Goal: Task Accomplishment & Management: Use online tool/utility

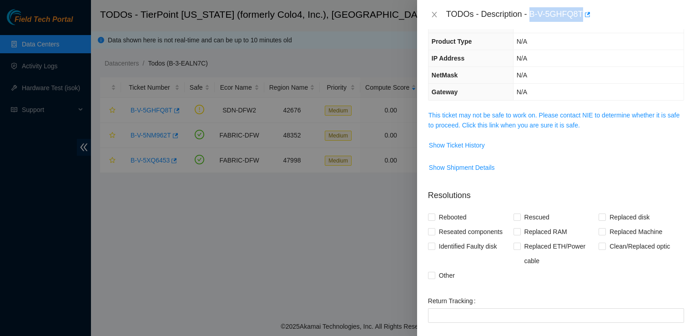
scroll to position [75, 0]
click at [431, 275] on input "Other" at bounding box center [431, 274] width 6 height 6
checkbox input "true"
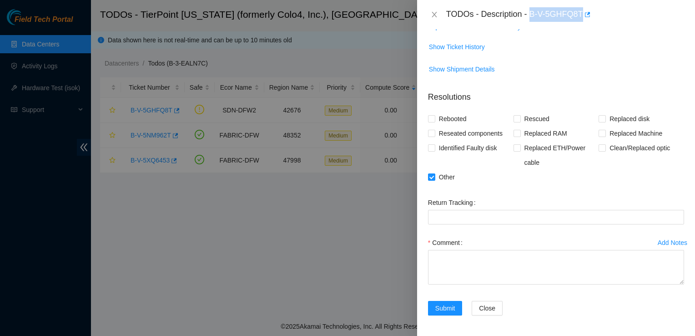
scroll to position [0, 0]
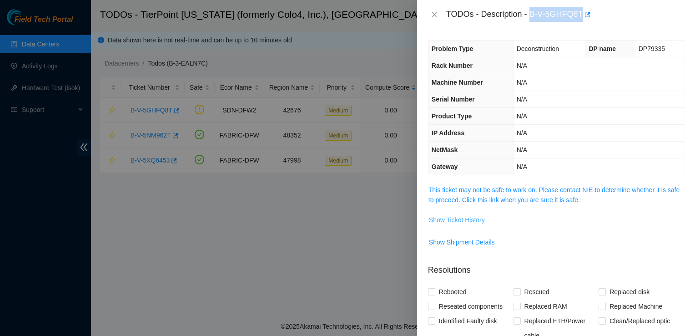
click at [449, 217] on span "Show Ticket History" at bounding box center [457, 220] width 56 height 10
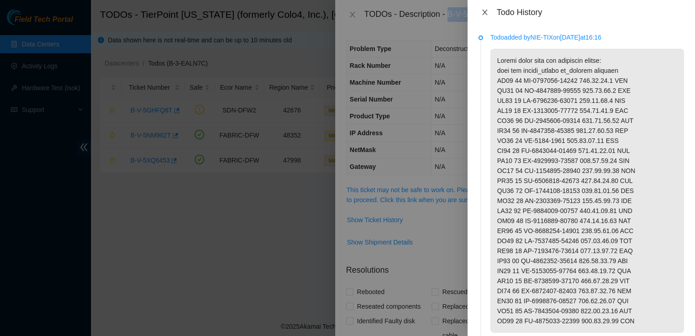
click at [484, 8] on button "Close" at bounding box center [484, 12] width 13 height 9
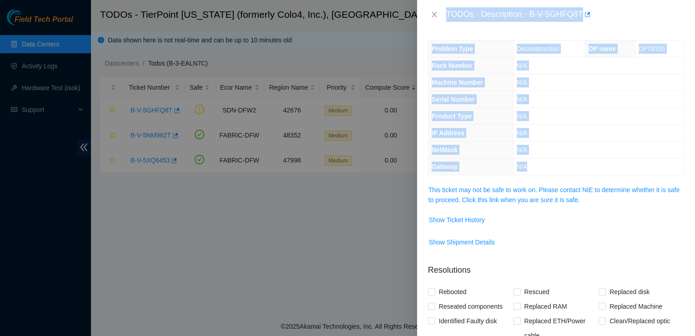
drag, startPoint x: 337, startPoint y: 235, endPoint x: 547, endPoint y: 242, distance: 210.6
click at [547, 242] on div "TODOs - Description - B-V-5GHFQ8T Problem Type Deconstruction DP name DP79335 R…" at bounding box center [347, 168] width 695 height 336
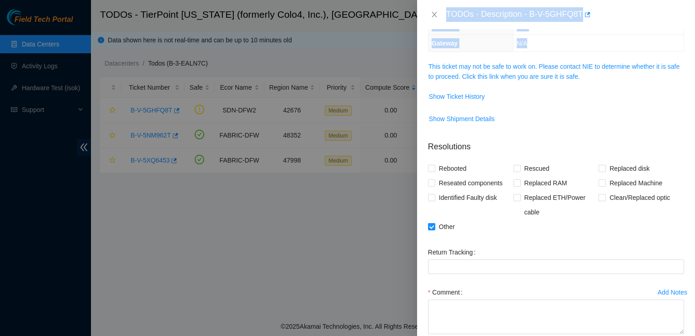
scroll to position [124, 0]
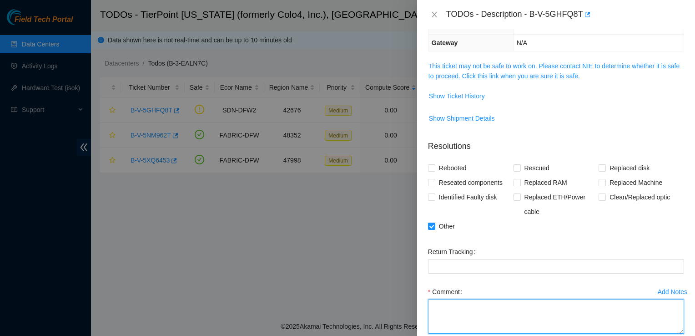
click at [466, 321] on textarea "Comment" at bounding box center [556, 316] width 256 height 35
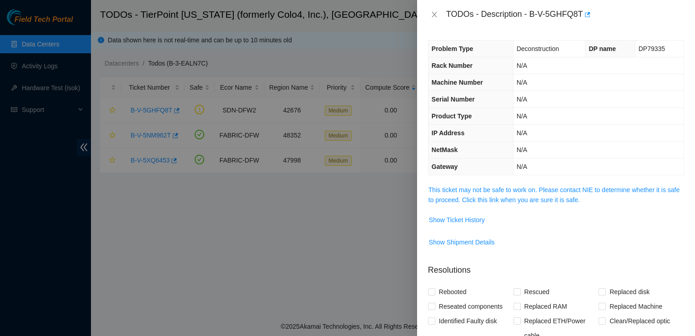
scroll to position [173, 0]
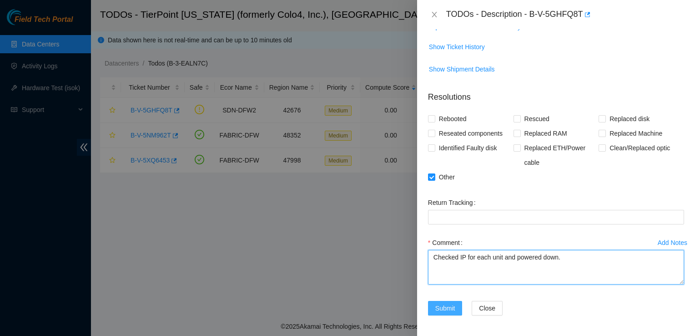
type textarea "Checked IP for each unit and powered down."
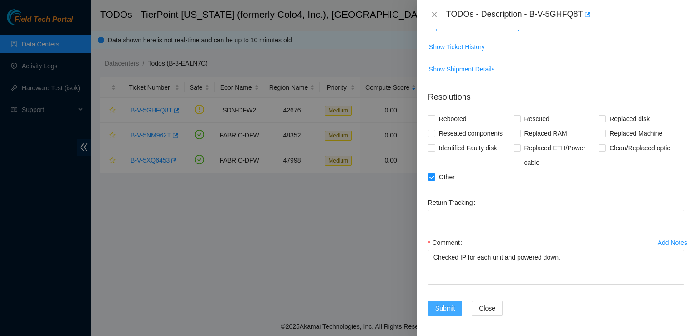
click at [445, 307] on span "Submit" at bounding box center [445, 308] width 20 height 10
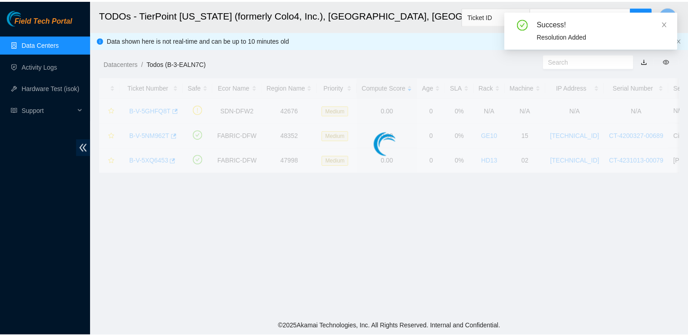
scroll to position [186, 0]
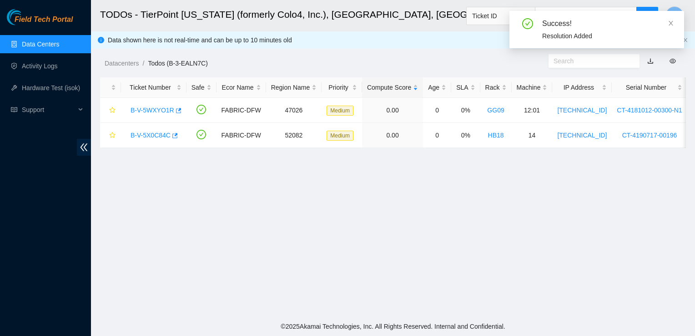
click at [50, 45] on link "Data Centers" at bounding box center [40, 43] width 37 height 7
